Goal: Transaction & Acquisition: Purchase product/service

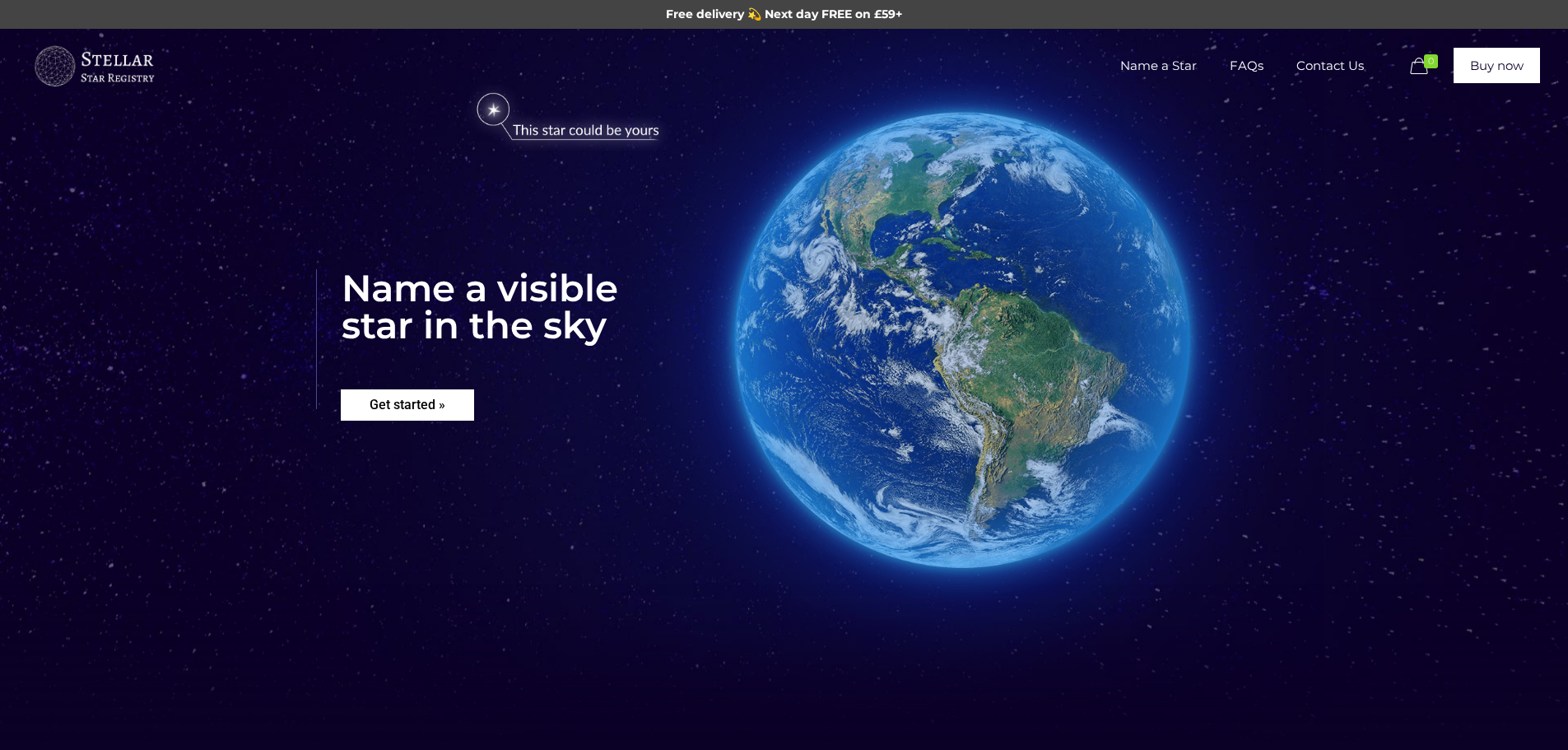
drag, startPoint x: 430, startPoint y: 416, endPoint x: 473, endPoint y: 407, distance: 43.9
click at [433, 416] on rs-layer "Get started »" at bounding box center [407, 405] width 133 height 32
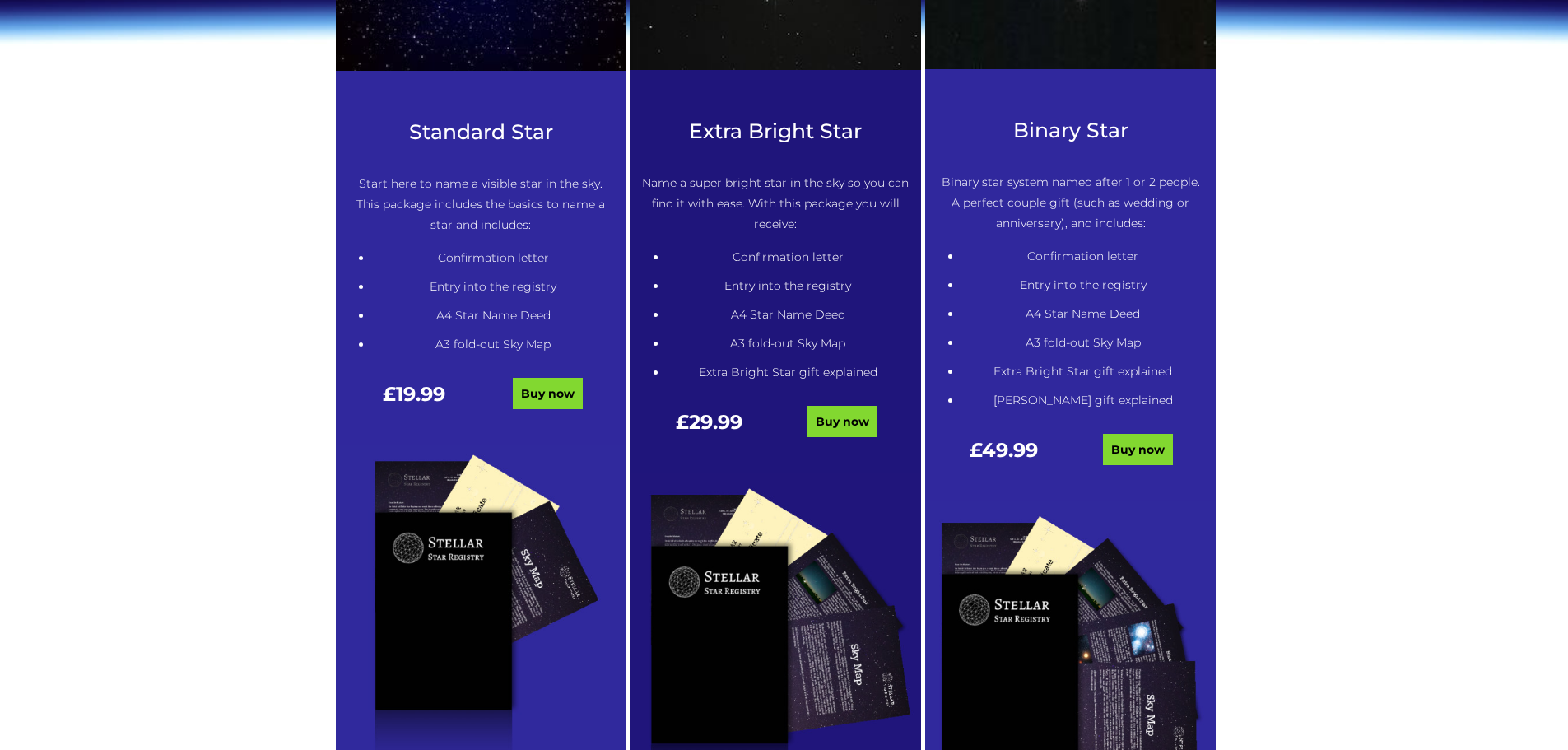
scroll to position [918, 0]
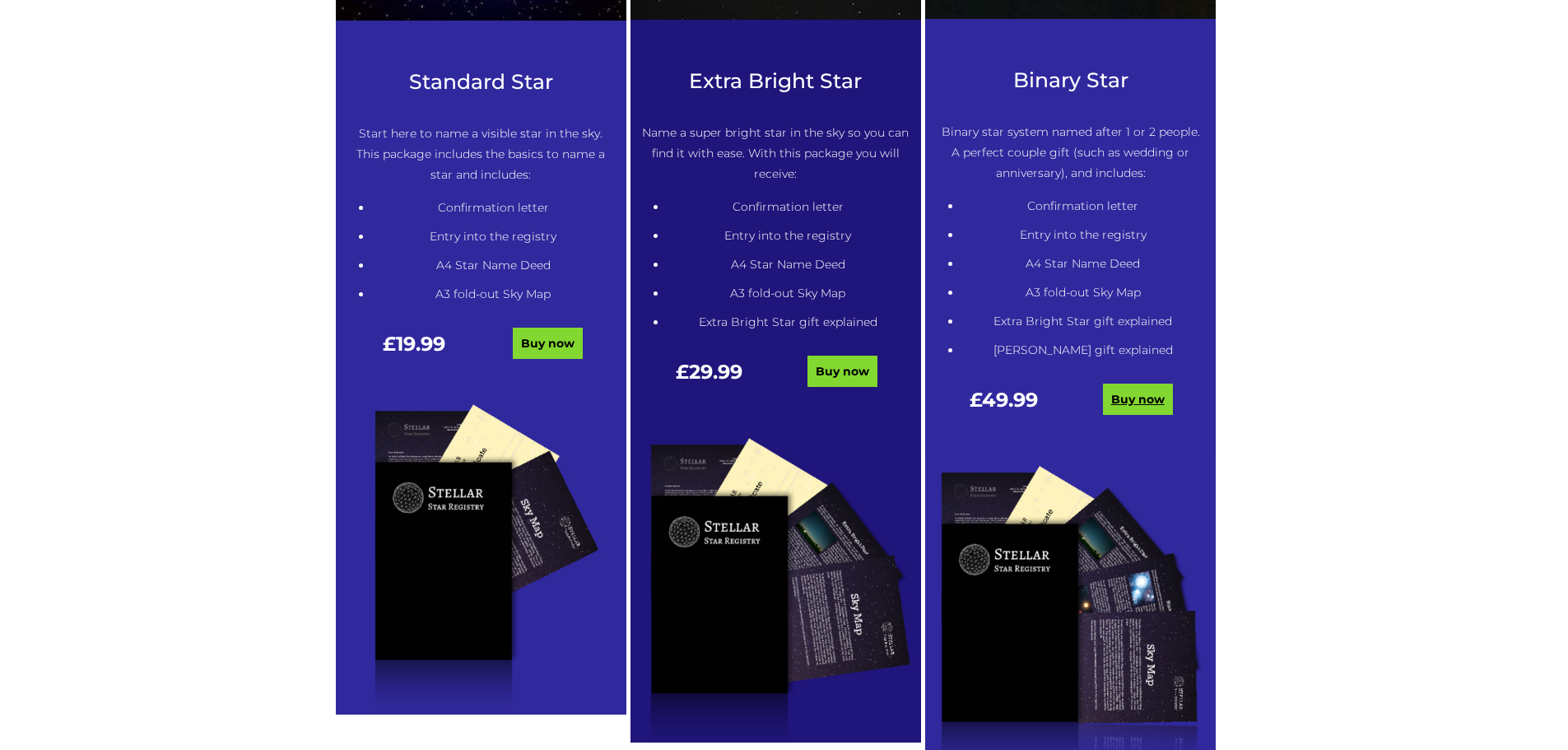
click at [1138, 395] on link "Buy now" at bounding box center [1138, 399] width 70 height 32
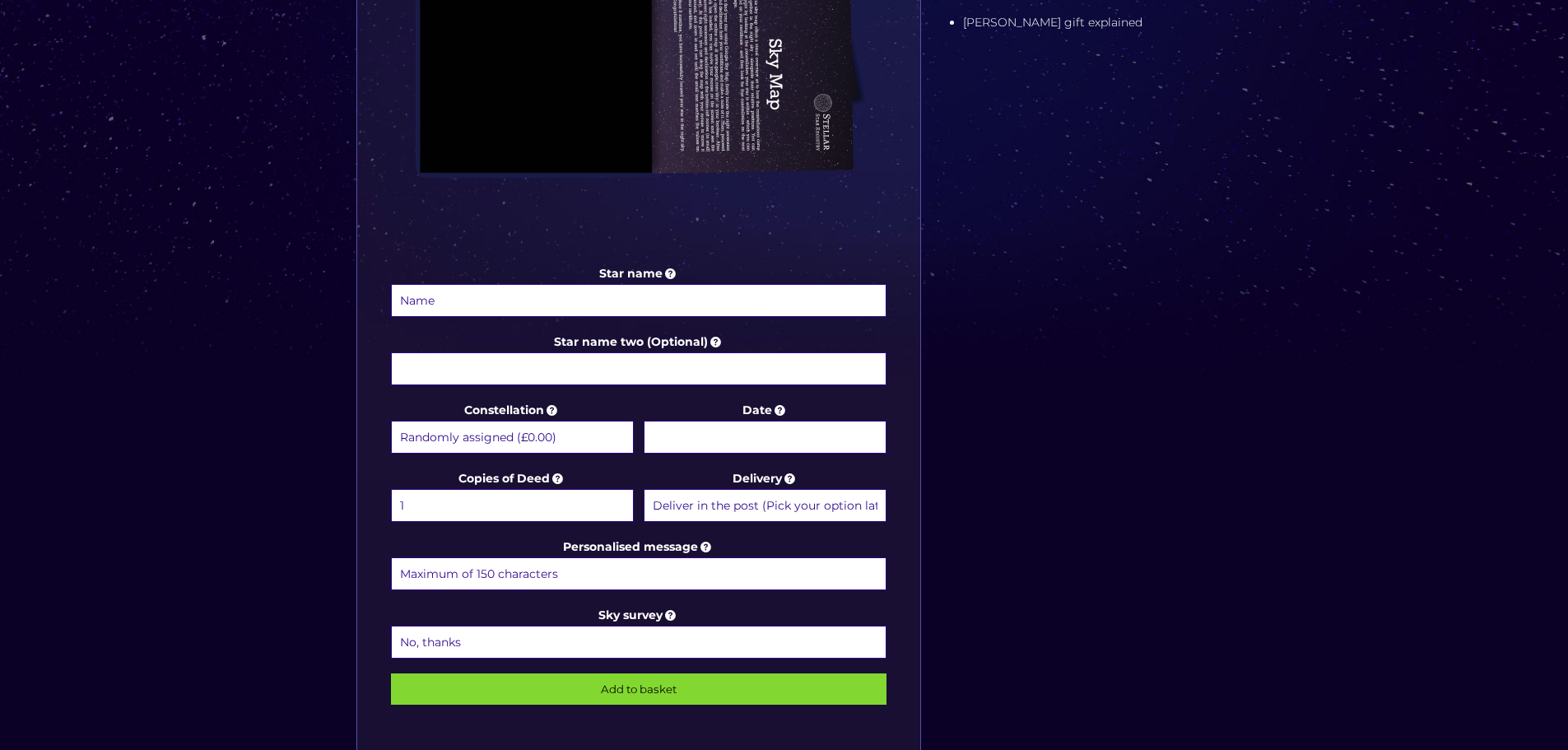
scroll to position [659, 0]
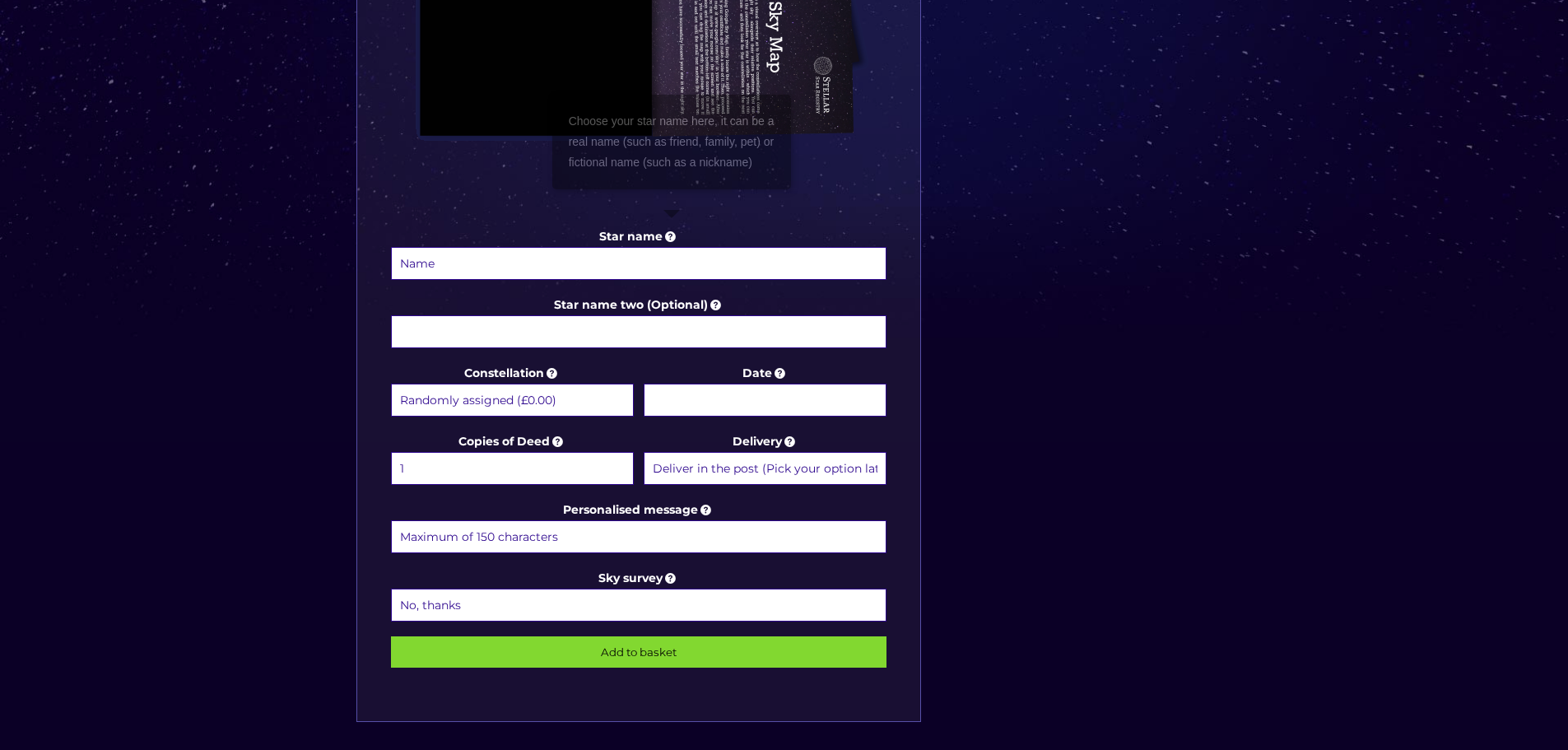
click at [644, 265] on input "Star name" at bounding box center [639, 263] width 497 height 33
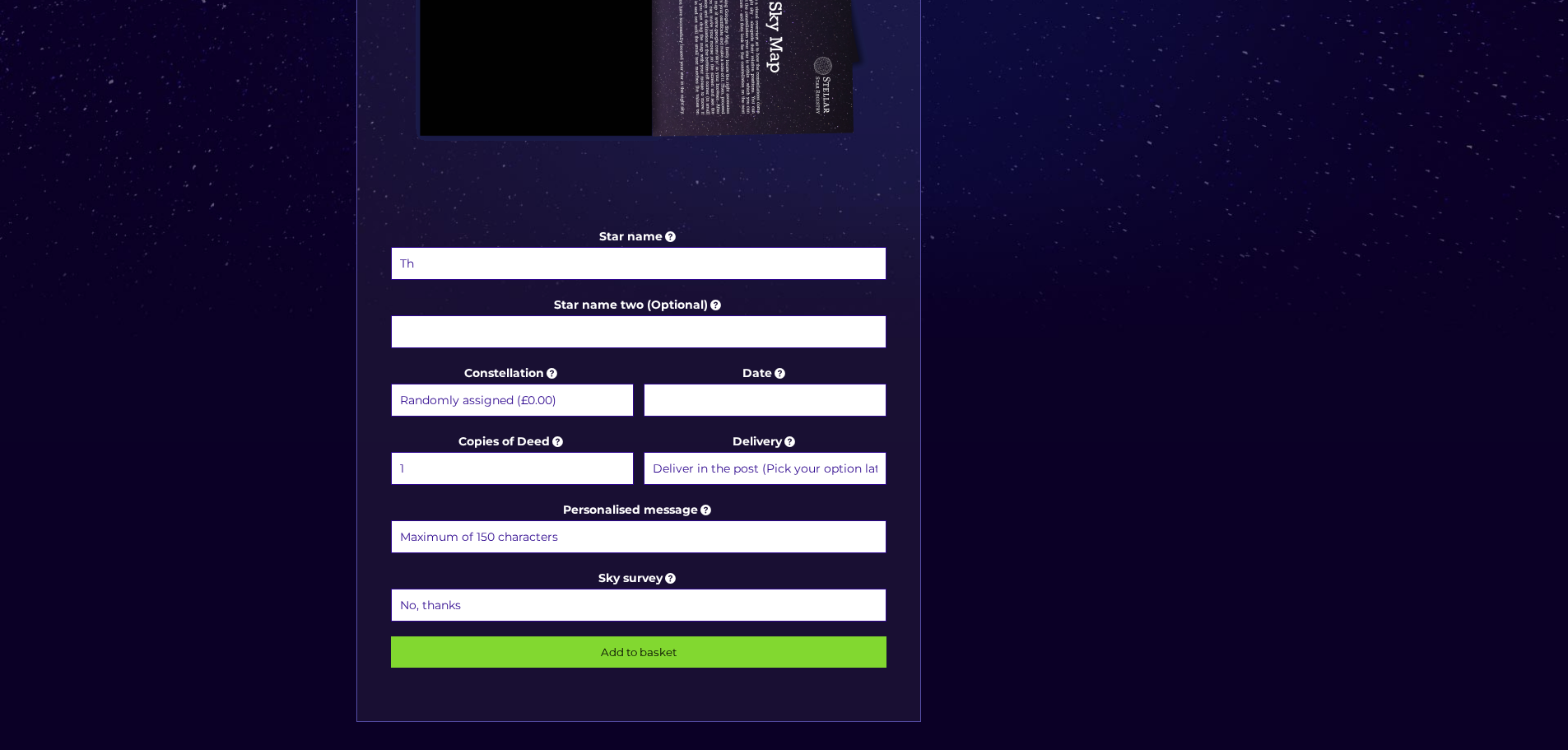
type input "T"
type input "Papa [PERSON_NAME]"
type input "[PERSON_NAME]"
click at [539, 401] on select "Randomly assigned (£0.00) Aquarius - [DATE] - [DATE] (+£9.99) Aries - [DATE] - …" at bounding box center [512, 400] width 242 height 33
select select "Scorpius - [DATE] - [DATE] (+£9.99)"
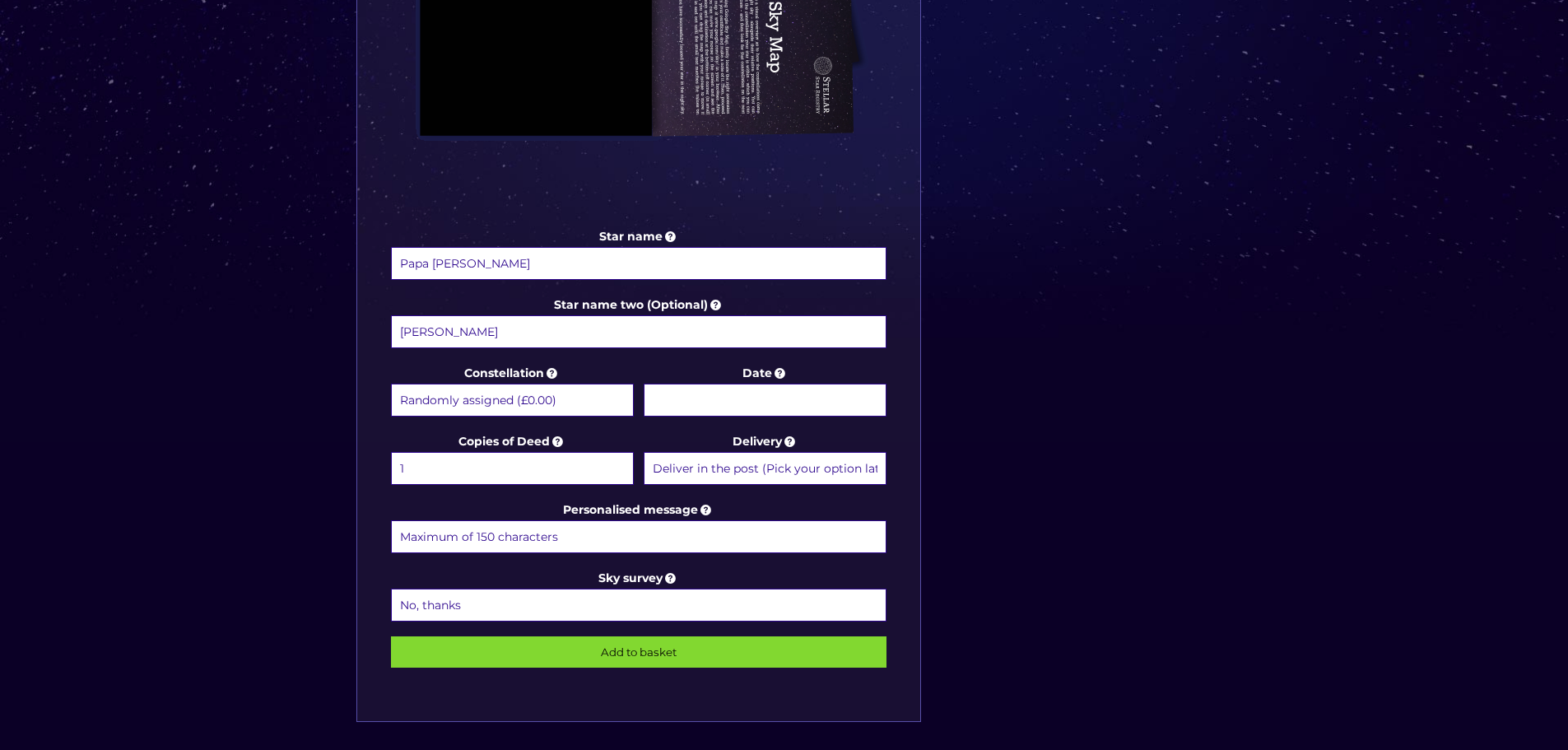
click at [391, 384] on select "Randomly assigned (£0.00) Aquarius - [DATE] - [DATE] (+£9.99) Aries - [DATE] - …" at bounding box center [512, 400] width 242 height 33
click at [770, 402] on input "Date" at bounding box center [764, 400] width 242 height 33
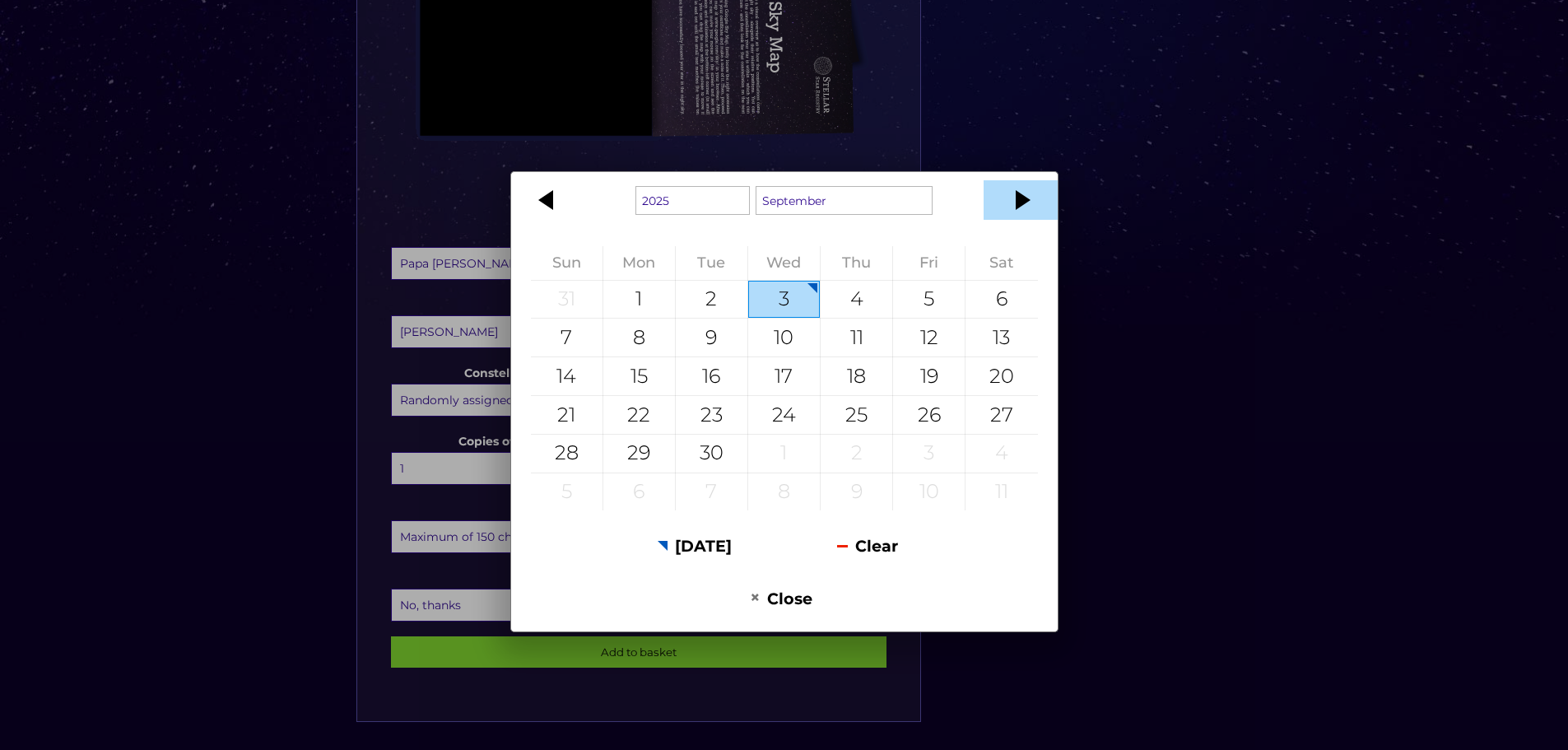
click at [1007, 203] on div at bounding box center [1020, 200] width 74 height 40
click at [1030, 201] on div at bounding box center [1020, 200] width 74 height 40
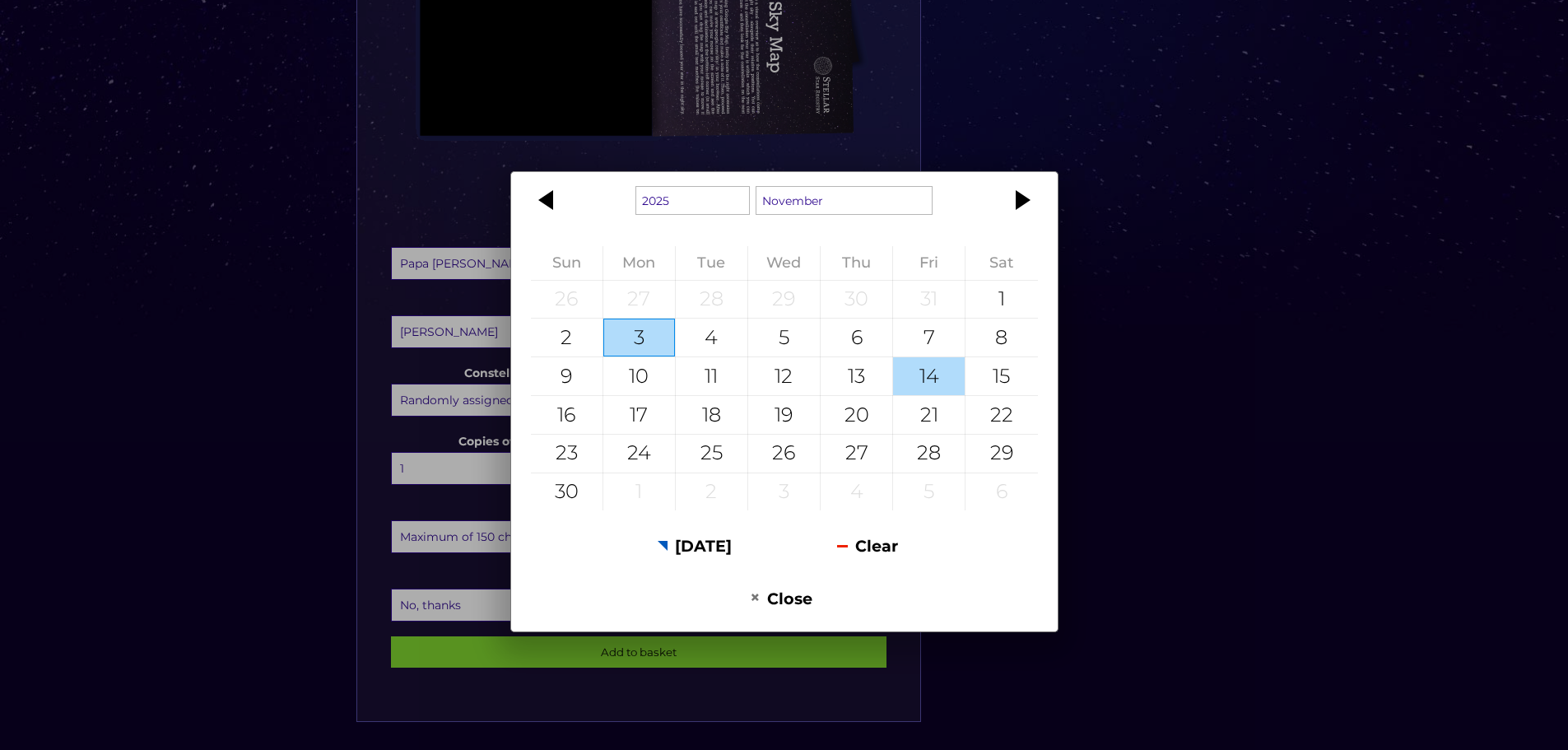
click at [925, 370] on div "14" at bounding box center [928, 376] width 71 height 38
type input "[DATE]"
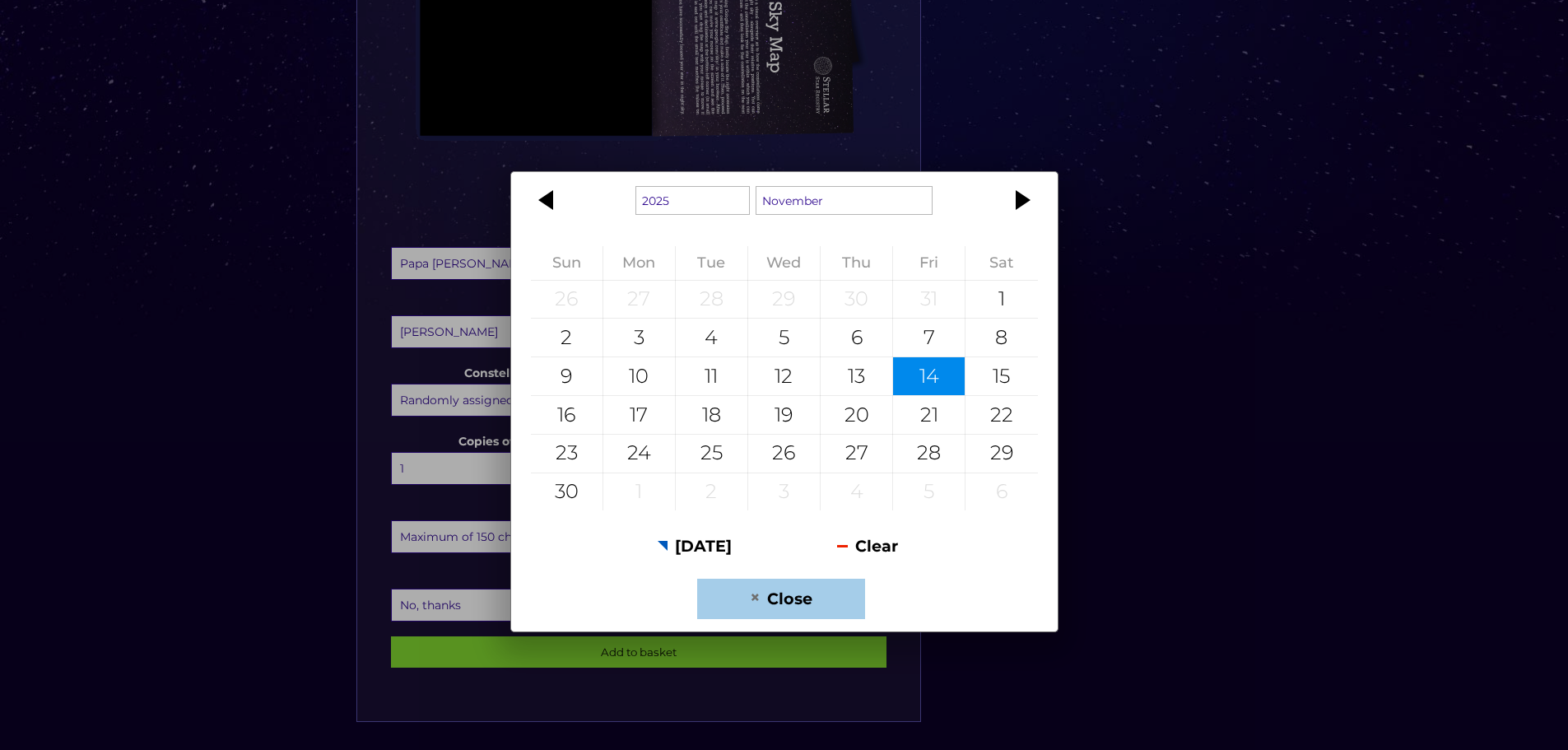
click at [813, 602] on button "Close" at bounding box center [780, 599] width 167 height 41
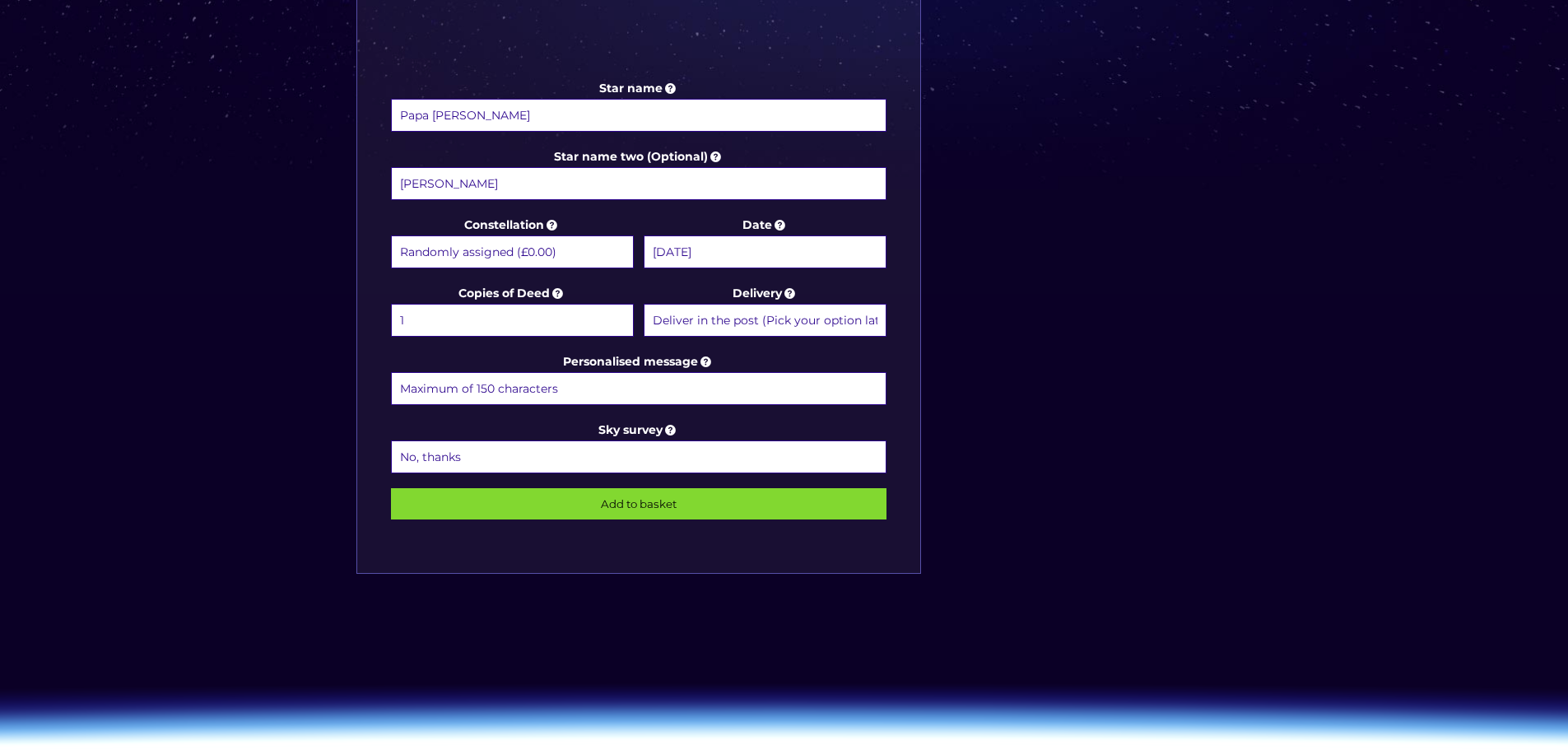
scroll to position [823, 0]
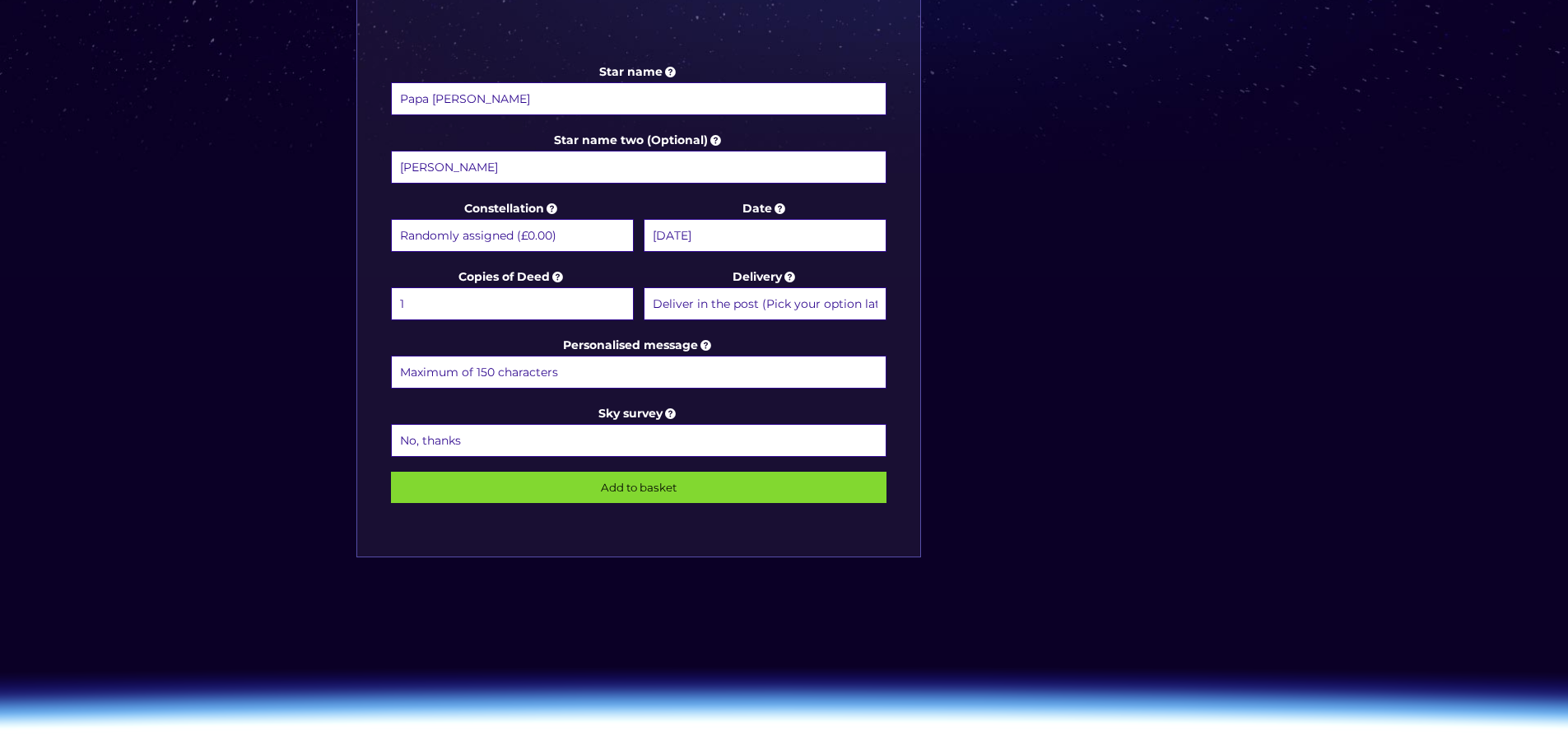
click at [807, 309] on select "Deliver in the post (Pick your option later) Deliver in the post and by Email (…" at bounding box center [764, 304] width 242 height 33
click at [643, 288] on select "Deliver in the post (Pick your option later) Deliver in the post and by Email (…" at bounding box center [764, 304] width 242 height 33
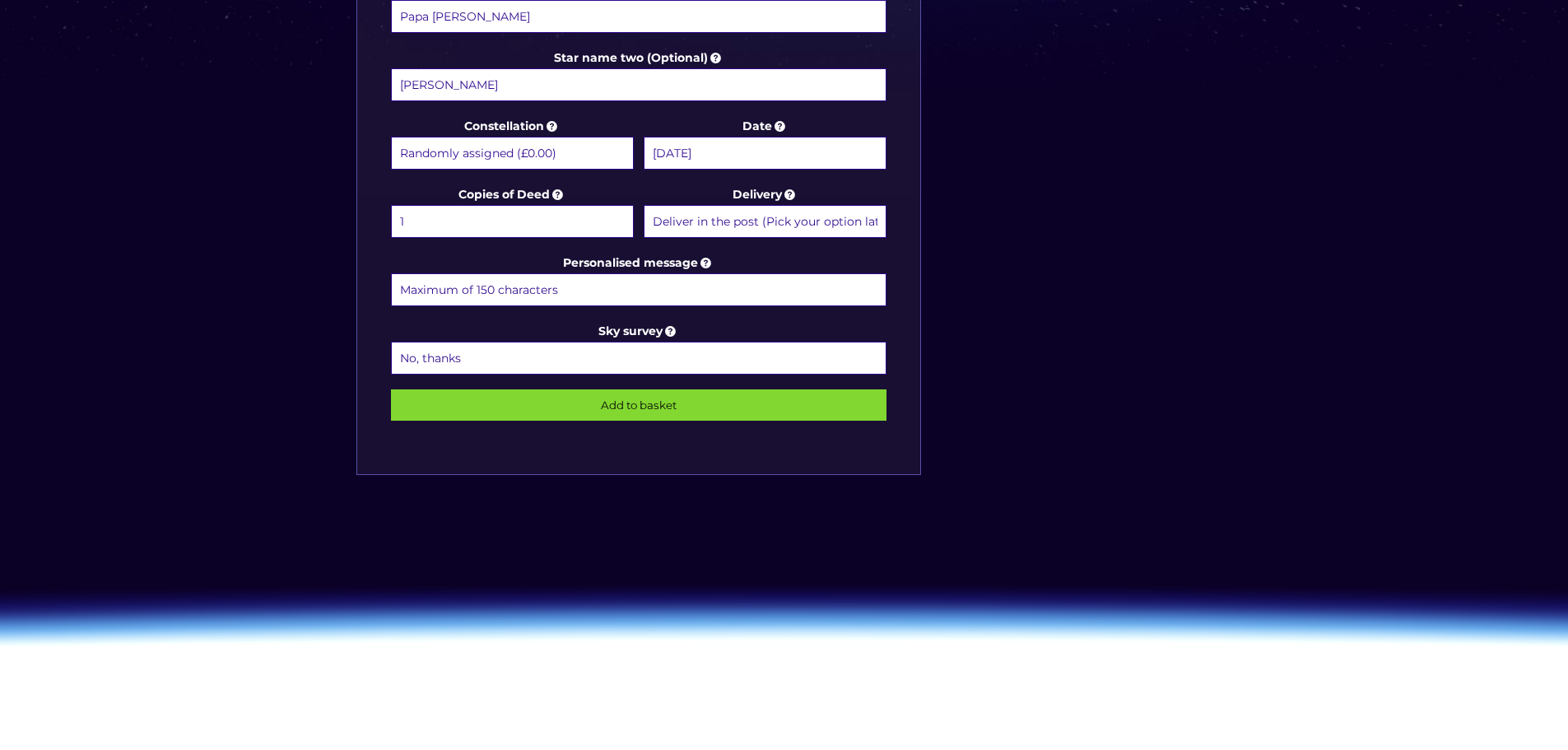
click at [575, 294] on input "Personalised message" at bounding box center [639, 289] width 497 height 33
click at [667, 333] on icon at bounding box center [670, 331] width 16 height 14
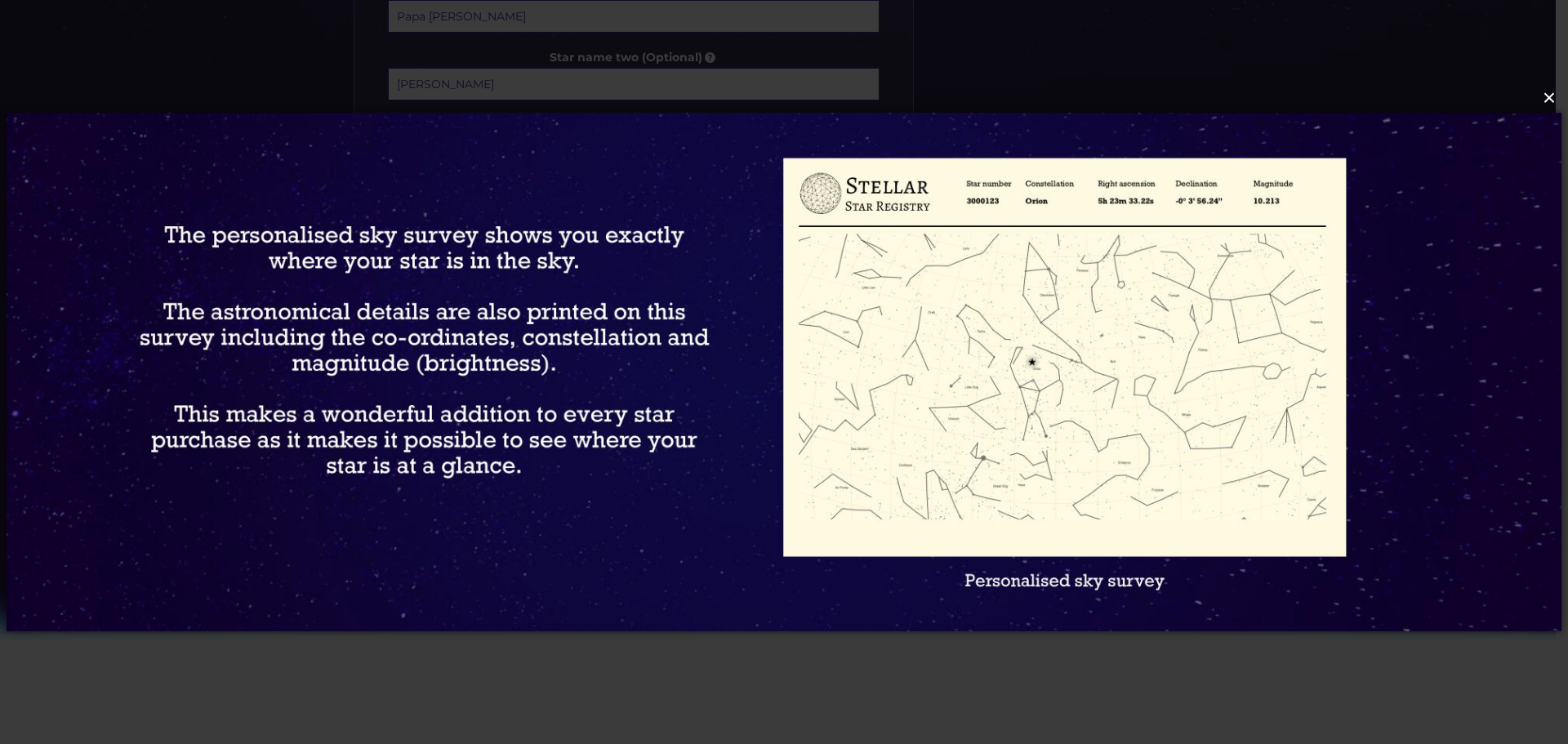
click at [1549, 96] on button "×" at bounding box center [783, 97] width 1555 height 36
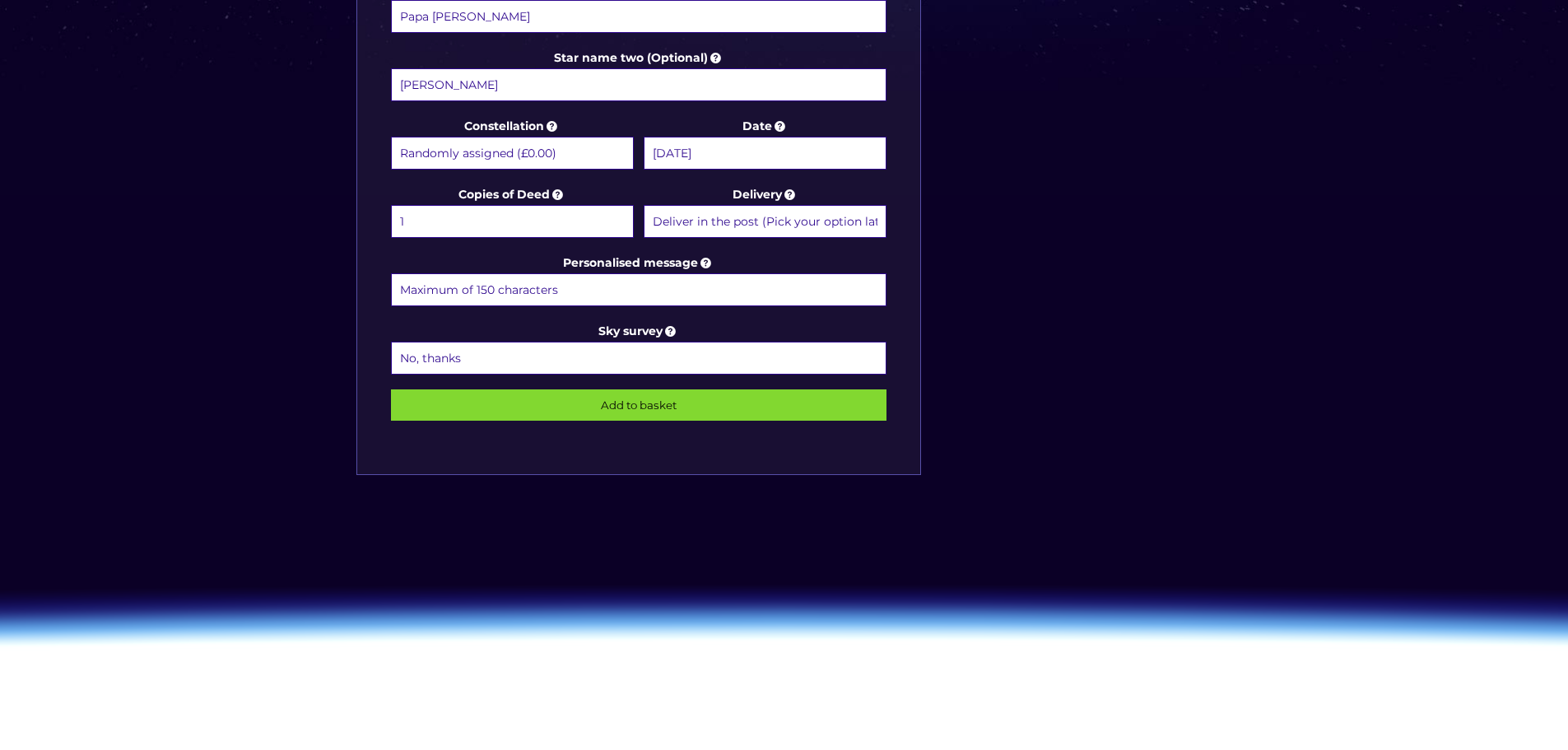
click at [587, 355] on select "No, thanks 1 (+£6.99) 2 (+£11.99) 3 (+£16.99) 4 (+£21.99) 5 (+£26.99) 6 (+£31.9…" at bounding box center [639, 358] width 497 height 33
select select "1 (+£6.99)"
click at [391, 342] on select "No, thanks 1 (+£6.99) 2 (+£11.99) 3 (+£16.99) 4 (+£21.99) 5 (+£26.99) 6 (+£31.9…" at bounding box center [639, 358] width 497 height 33
click at [661, 411] on input "Add to basket" at bounding box center [639, 405] width 497 height 32
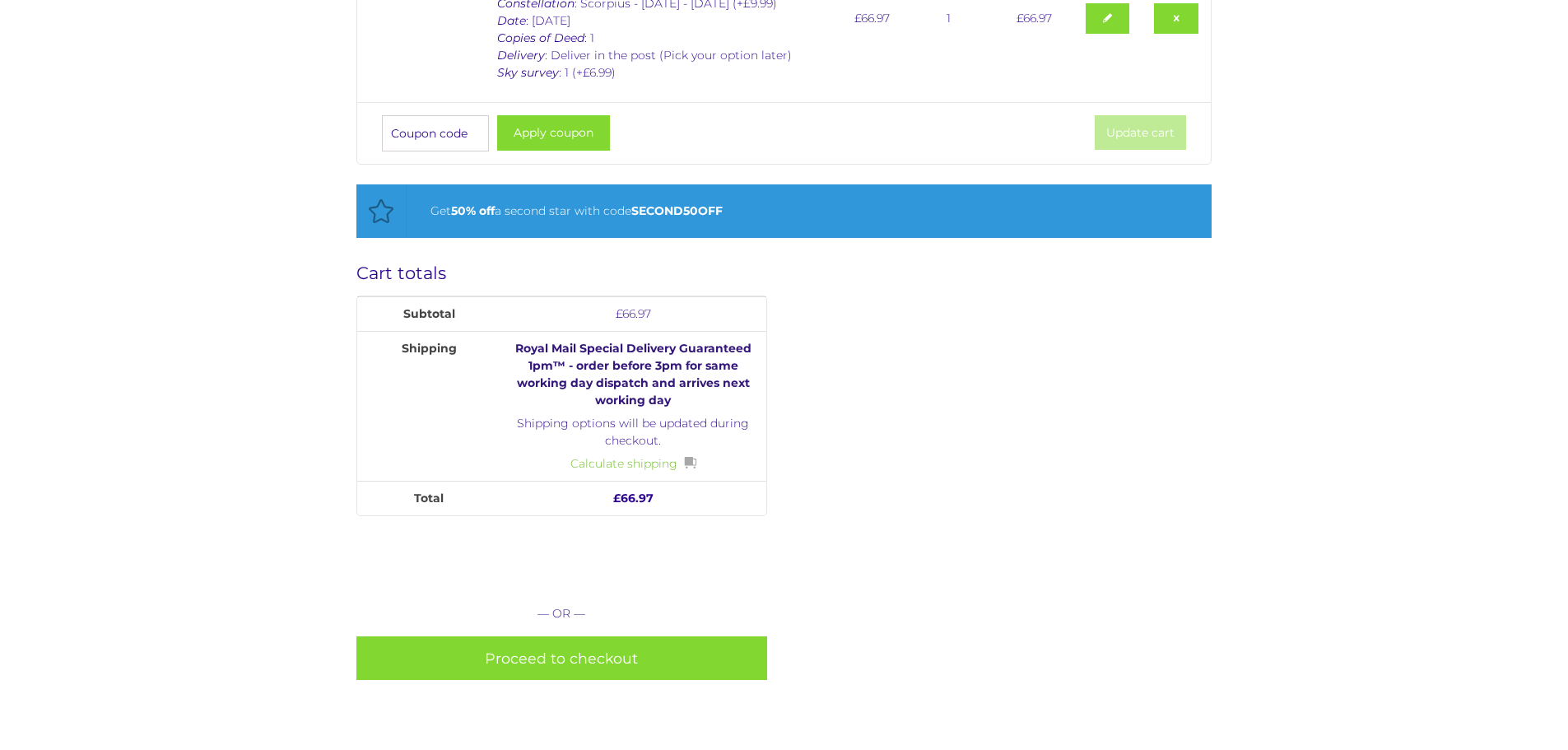
scroll to position [412, 0]
